Goal: Task Accomplishment & Management: Manage account settings

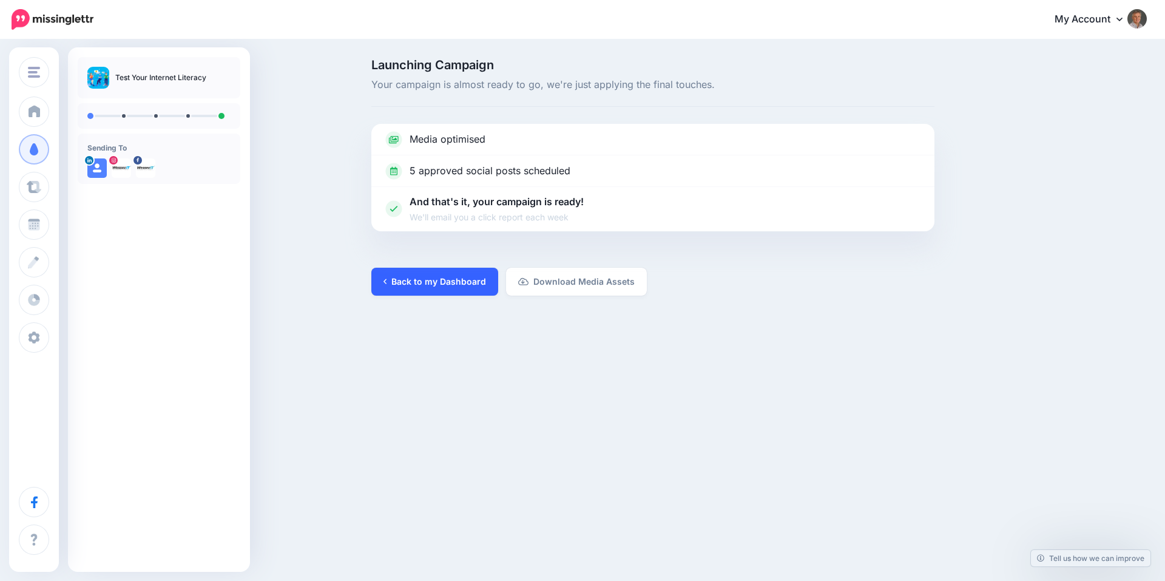
click at [419, 285] on link "Back to my Dashboard" at bounding box center [434, 282] width 127 height 28
